Goal: Navigation & Orientation: Find specific page/section

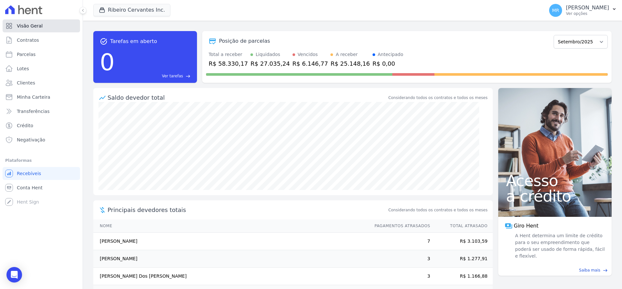
click at [37, 28] on span "Visão Geral" at bounding box center [30, 26] width 26 height 6
click at [39, 43] on link "Contratos" at bounding box center [41, 40] width 77 height 13
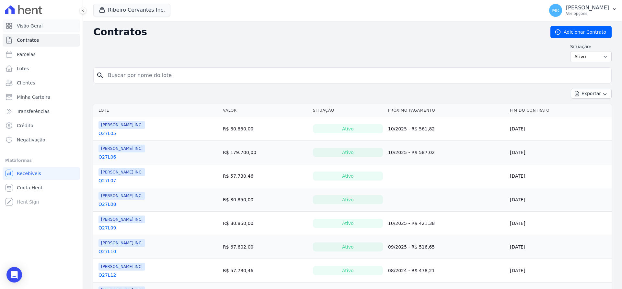
click at [36, 25] on span "Visão Geral" at bounding box center [30, 26] width 26 height 6
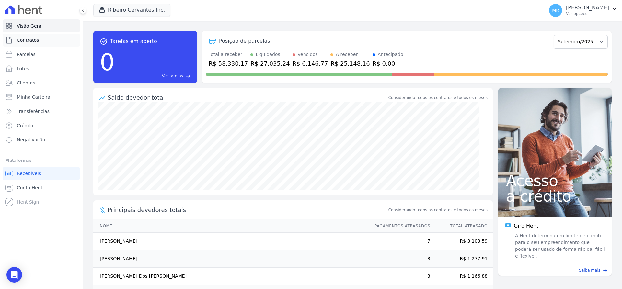
click at [33, 39] on span "Contratos" at bounding box center [28, 40] width 22 height 6
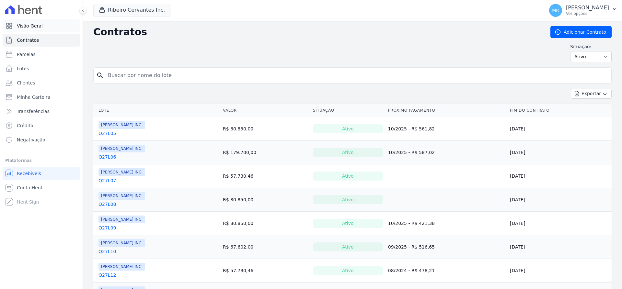
click at [32, 27] on span "Visão Geral" at bounding box center [30, 26] width 26 height 6
